Goal: Task Accomplishment & Management: Manage account settings

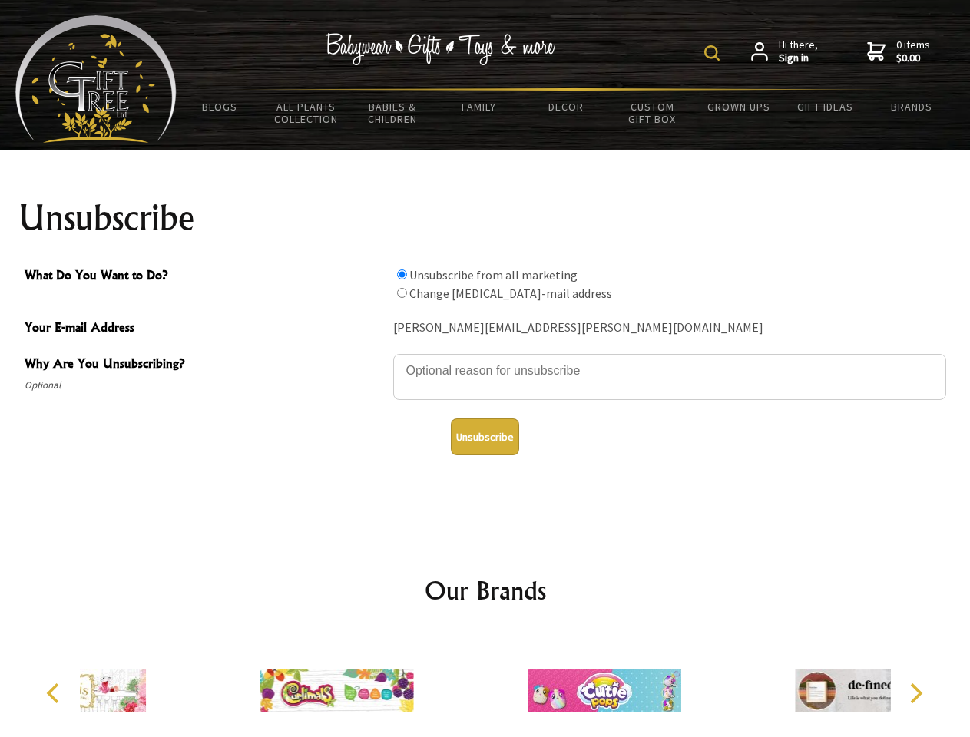
click at [714, 53] on img at bounding box center [711, 52] width 15 height 15
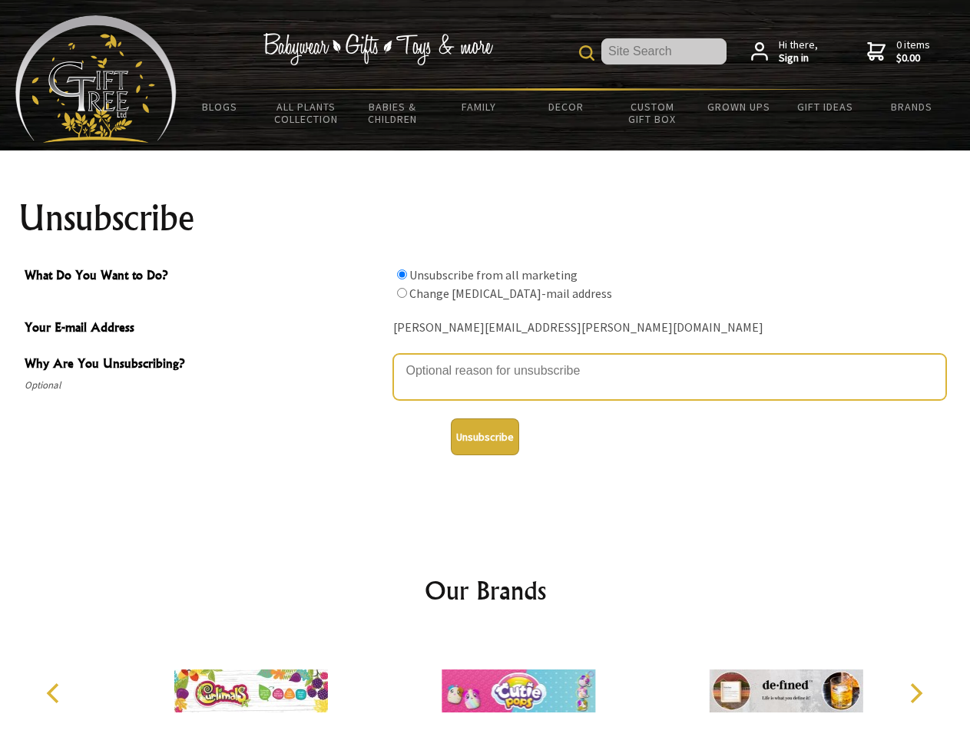
click at [485, 359] on textarea "Why Are You Unsubscribing?" at bounding box center [669, 377] width 553 height 46
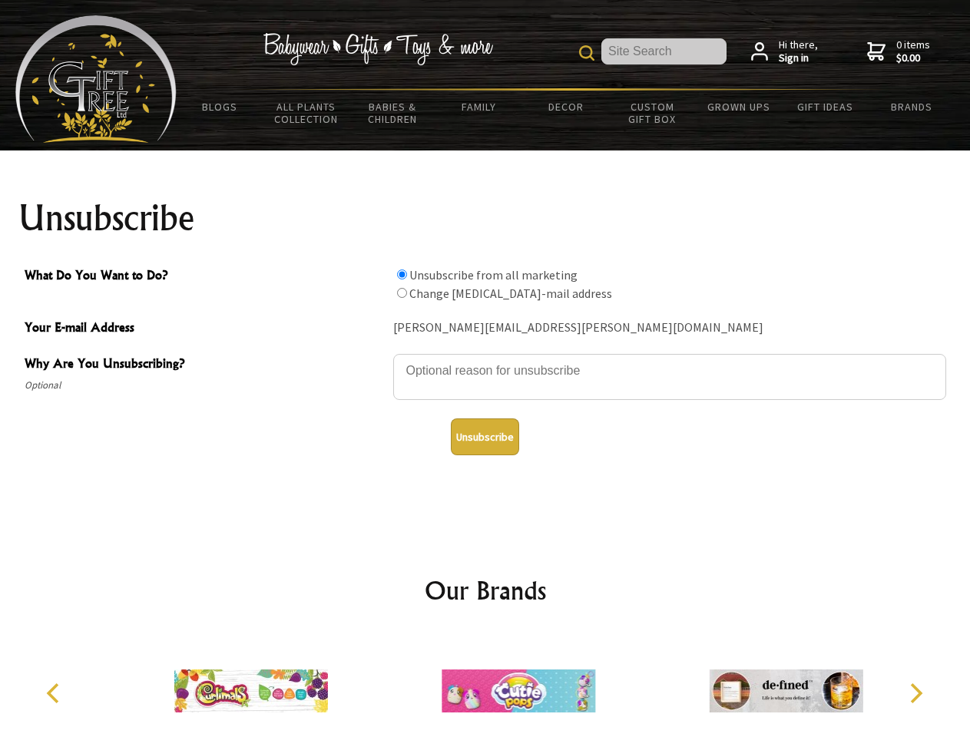
click at [401, 274] on input "What Do You Want to Do?" at bounding box center [402, 274] width 10 height 10
click at [401, 292] on input "What Do You Want to Do?" at bounding box center [402, 293] width 10 height 10
click at [484, 437] on button "Unsubscribe" at bounding box center [485, 436] width 68 height 37
click at [485, 685] on img at bounding box center [518, 690] width 154 height 115
click at [55, 693] on icon "Previous" at bounding box center [55, 693] width 20 height 20
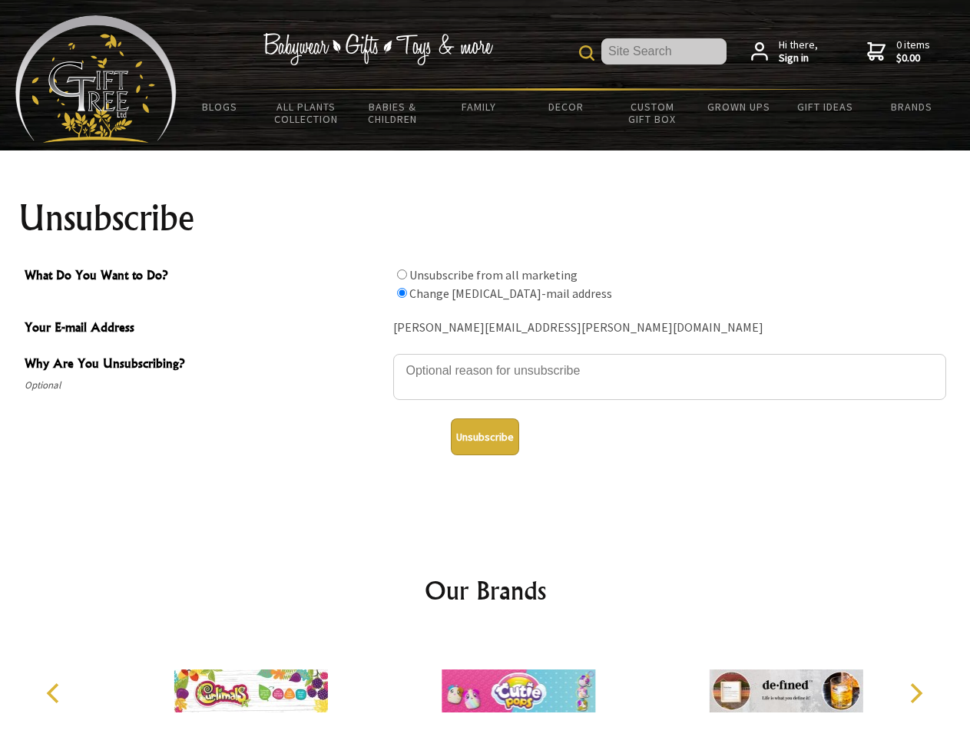
radio input "true"
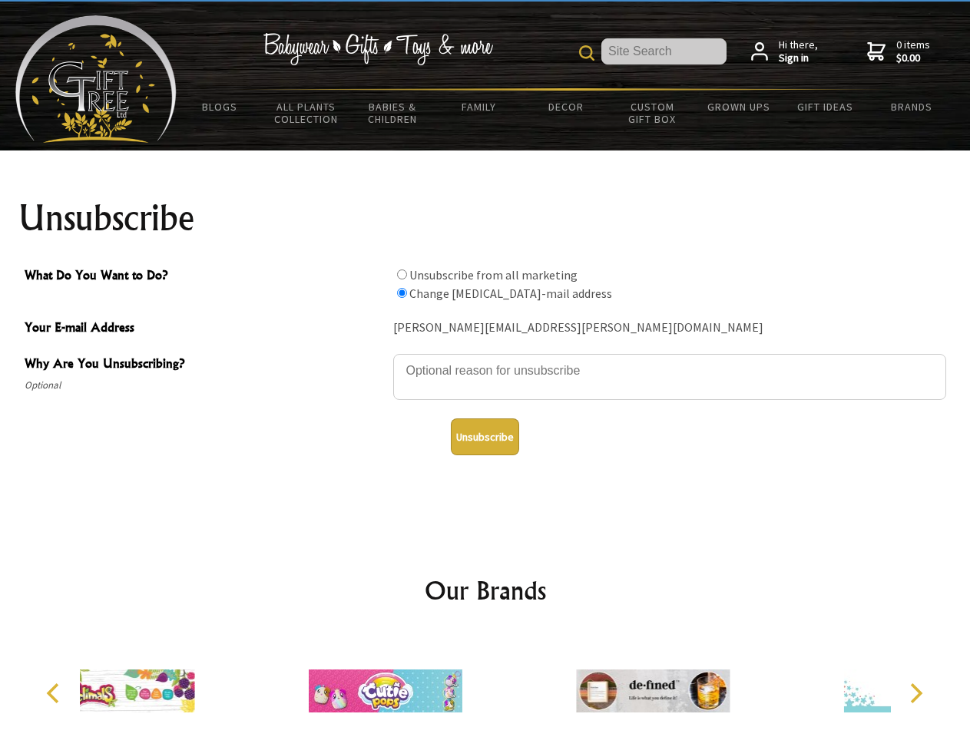
click at [915, 693] on icon "Next" at bounding box center [914, 693] width 20 height 20
